Goal: Navigation & Orientation: Find specific page/section

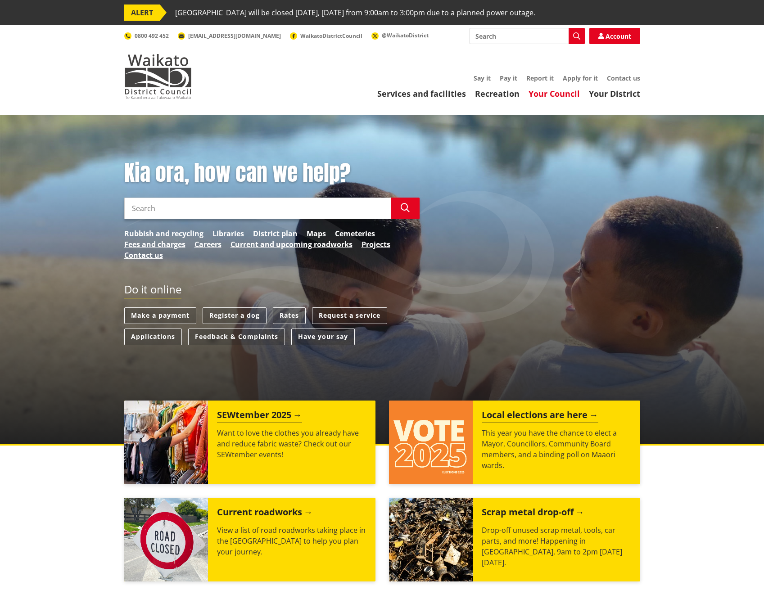
click at [555, 98] on link "Your Council" at bounding box center [553, 93] width 51 height 11
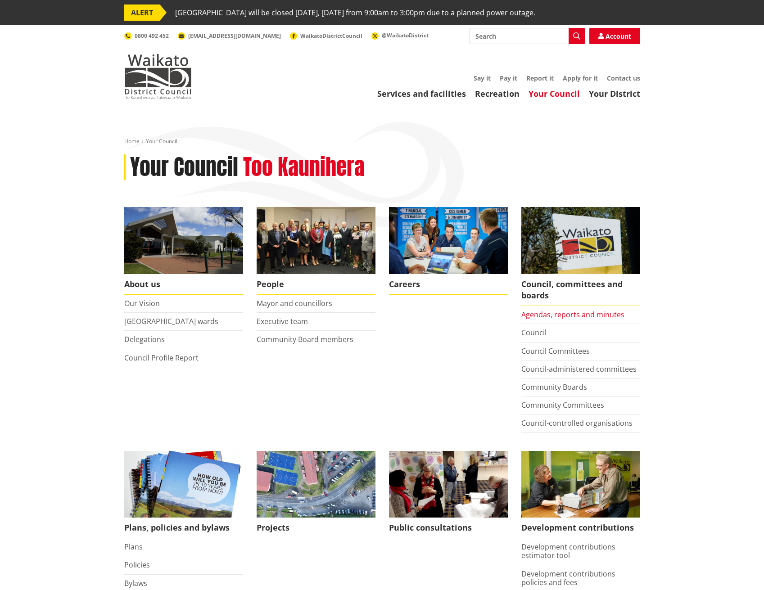
click at [568, 316] on link "Agendas, reports and minutes" at bounding box center [572, 315] width 103 height 10
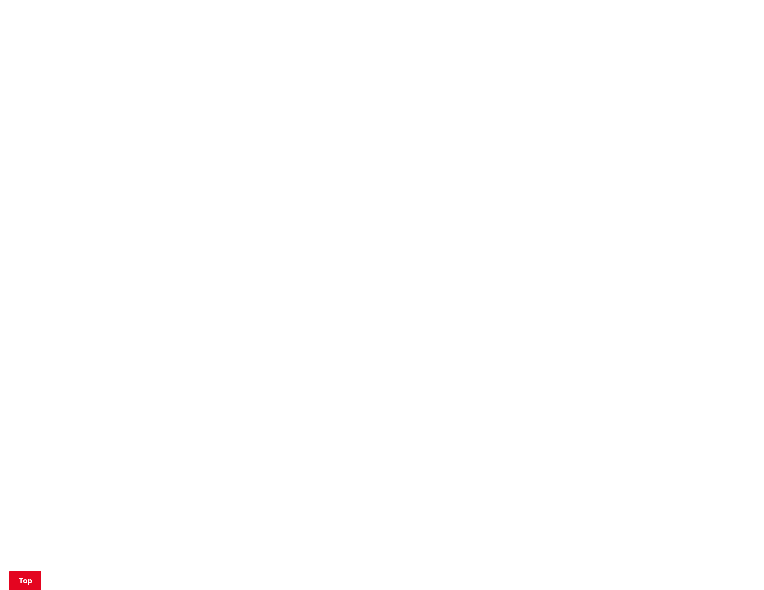
scroll to position [405, 0]
